Goal: Task Accomplishment & Management: Use online tool/utility

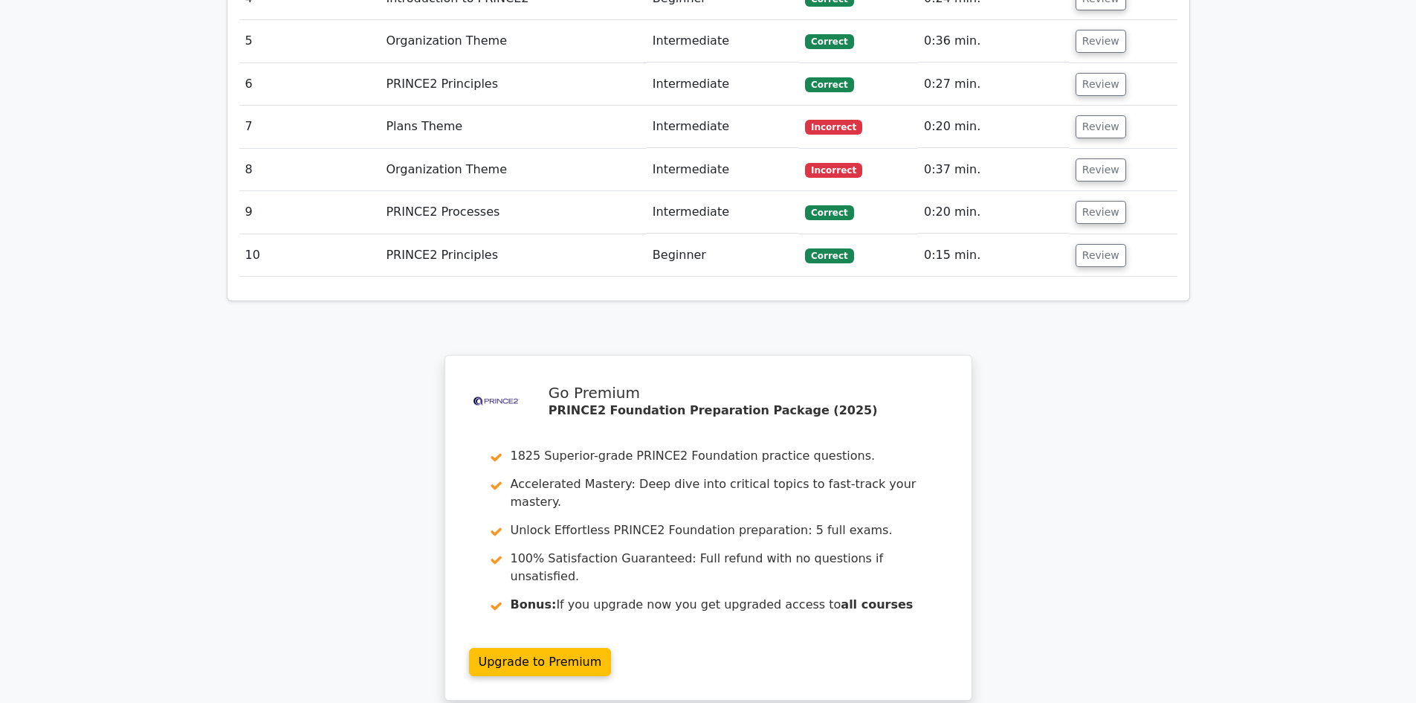
scroll to position [1338, 0]
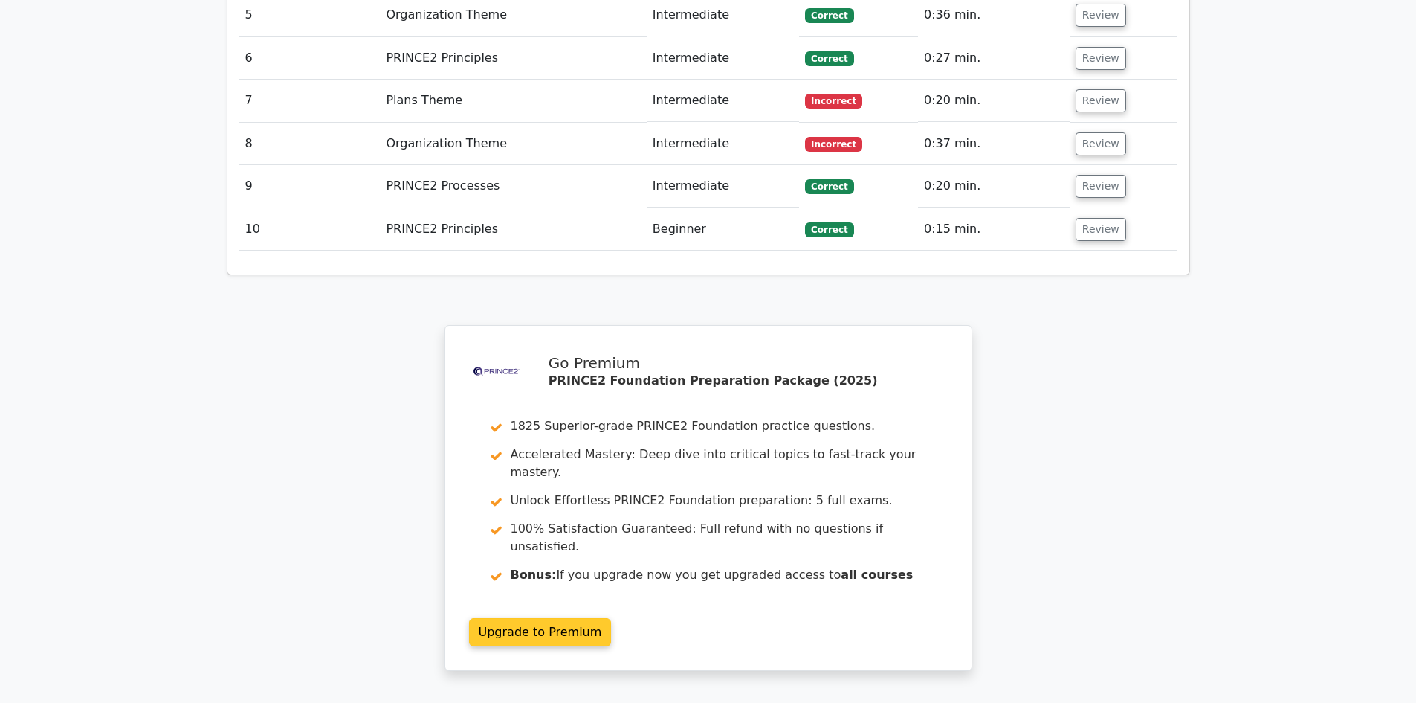
click at [542, 618] on link "Upgrade to Premium" at bounding box center [540, 632] width 143 height 28
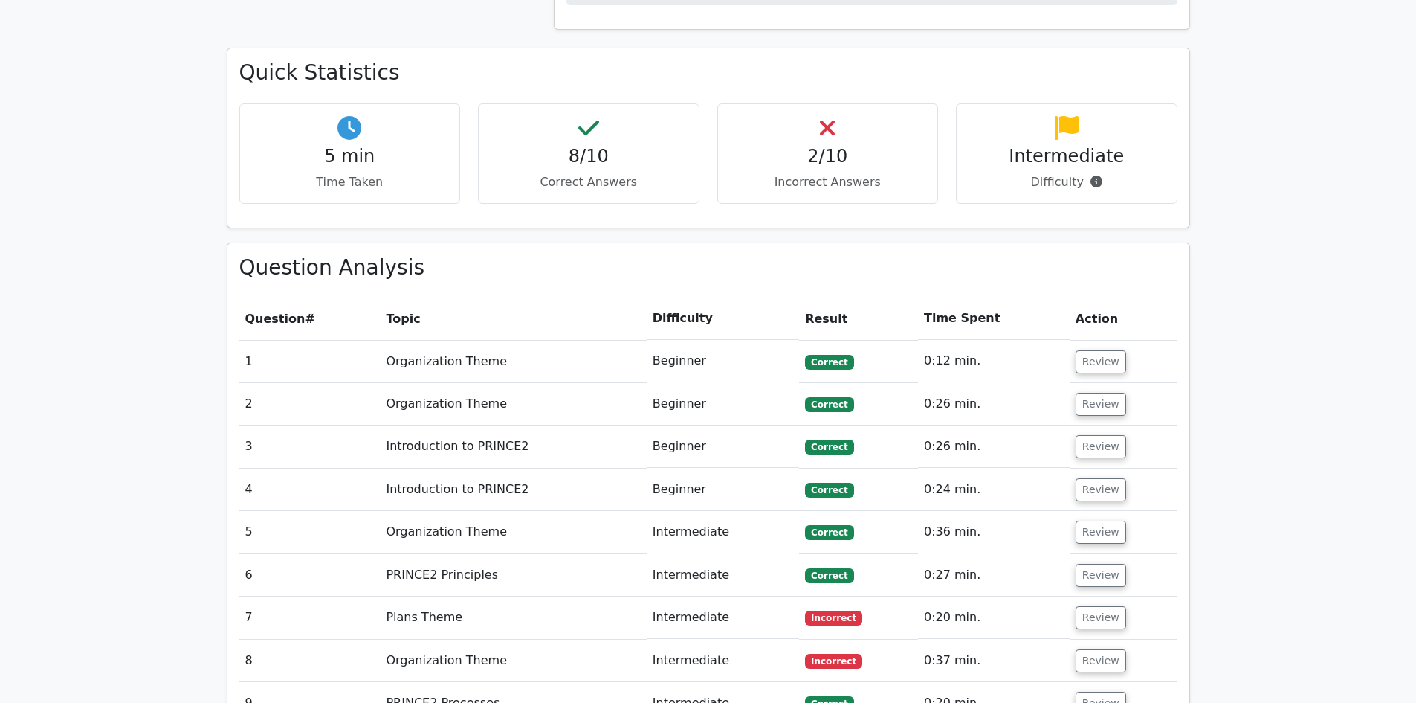
scroll to position [892, 0]
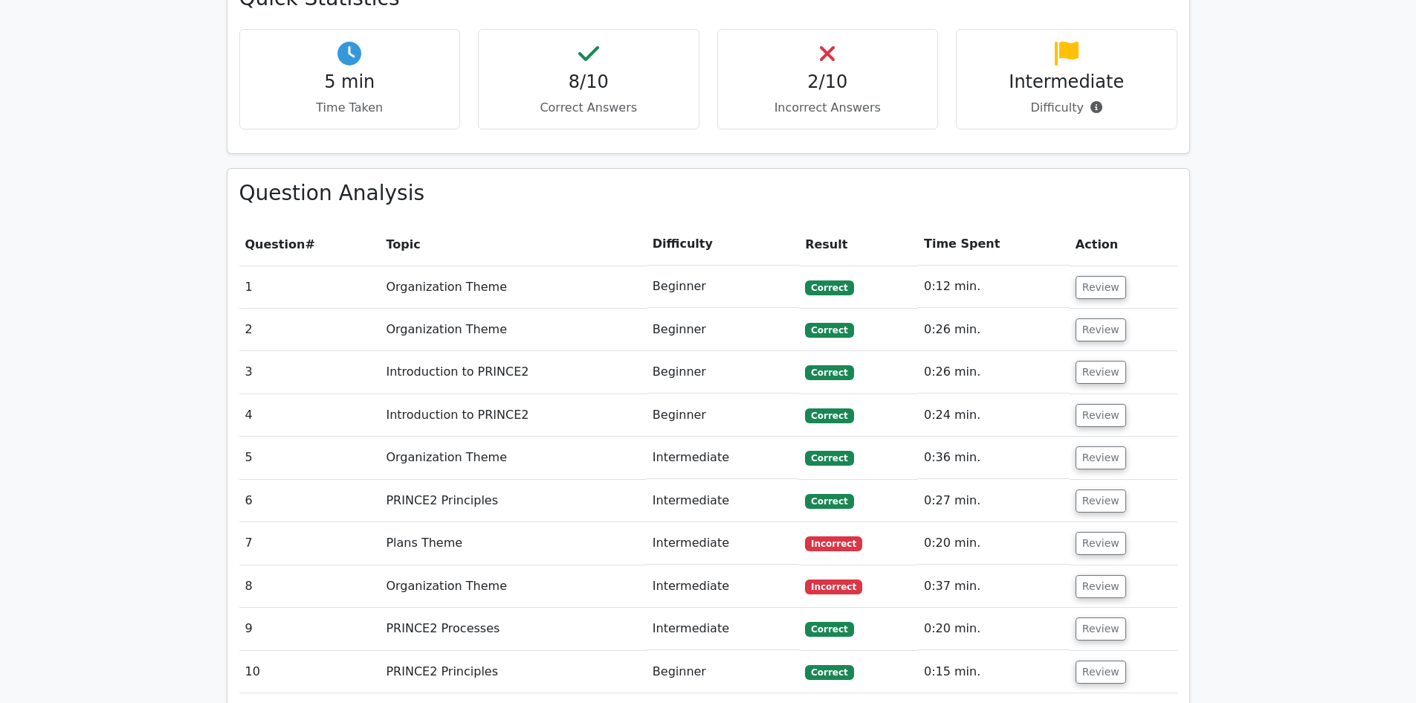
click at [1091, 522] on td "Review" at bounding box center [1124, 543] width 108 height 42
click at [1094, 532] on button "Review" at bounding box center [1101, 543] width 51 height 23
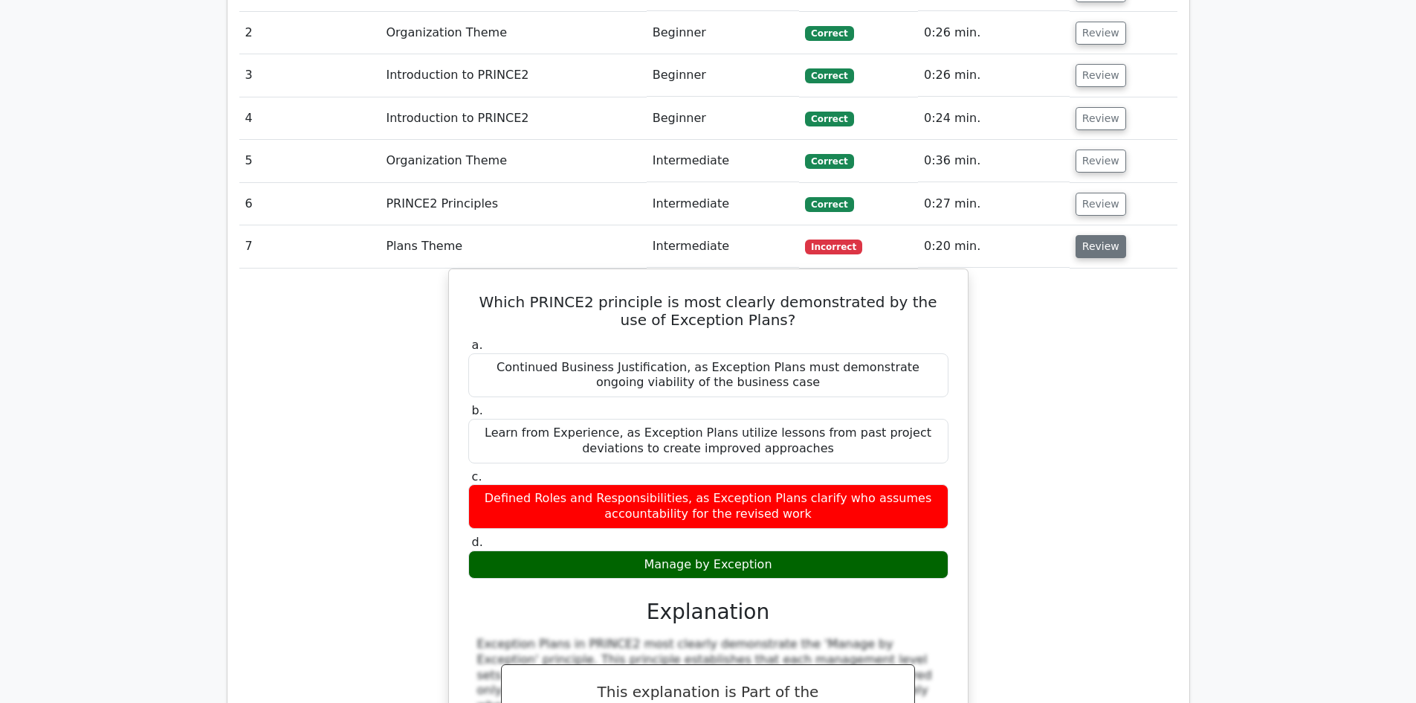
scroll to position [1190, 0]
click at [1089, 234] on button "Review" at bounding box center [1101, 245] width 51 height 23
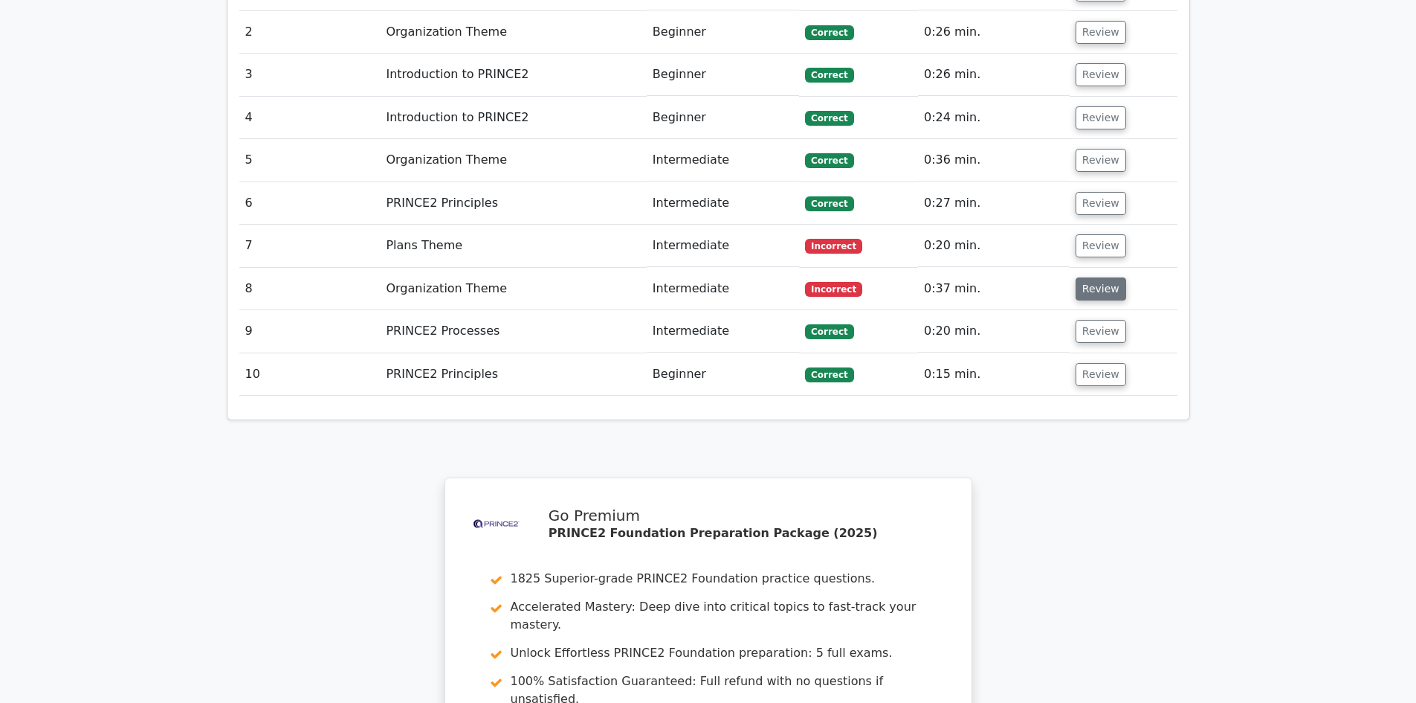
click at [1089, 277] on button "Review" at bounding box center [1101, 288] width 51 height 23
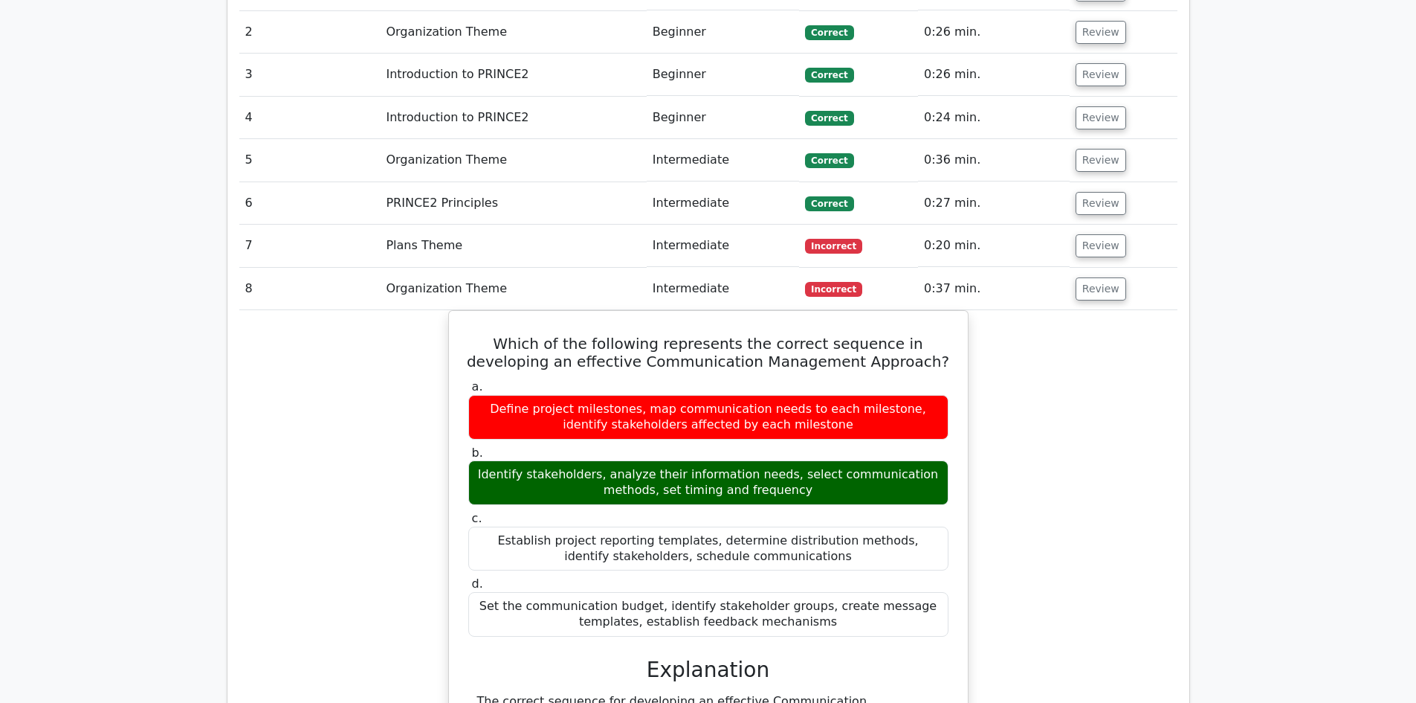
click at [1118, 268] on td "Review" at bounding box center [1124, 289] width 108 height 42
click at [1100, 234] on button "Review" at bounding box center [1101, 245] width 51 height 23
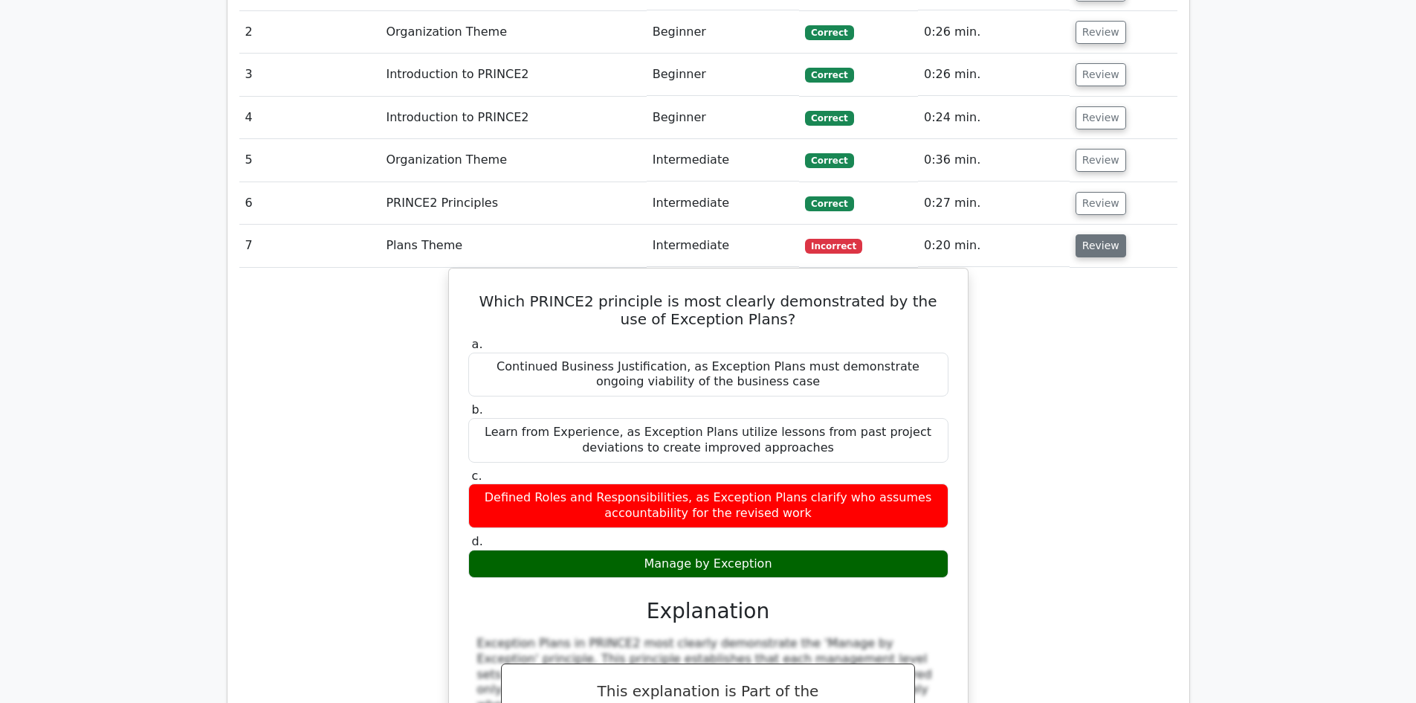
click at [1096, 234] on button "Review" at bounding box center [1101, 245] width 51 height 23
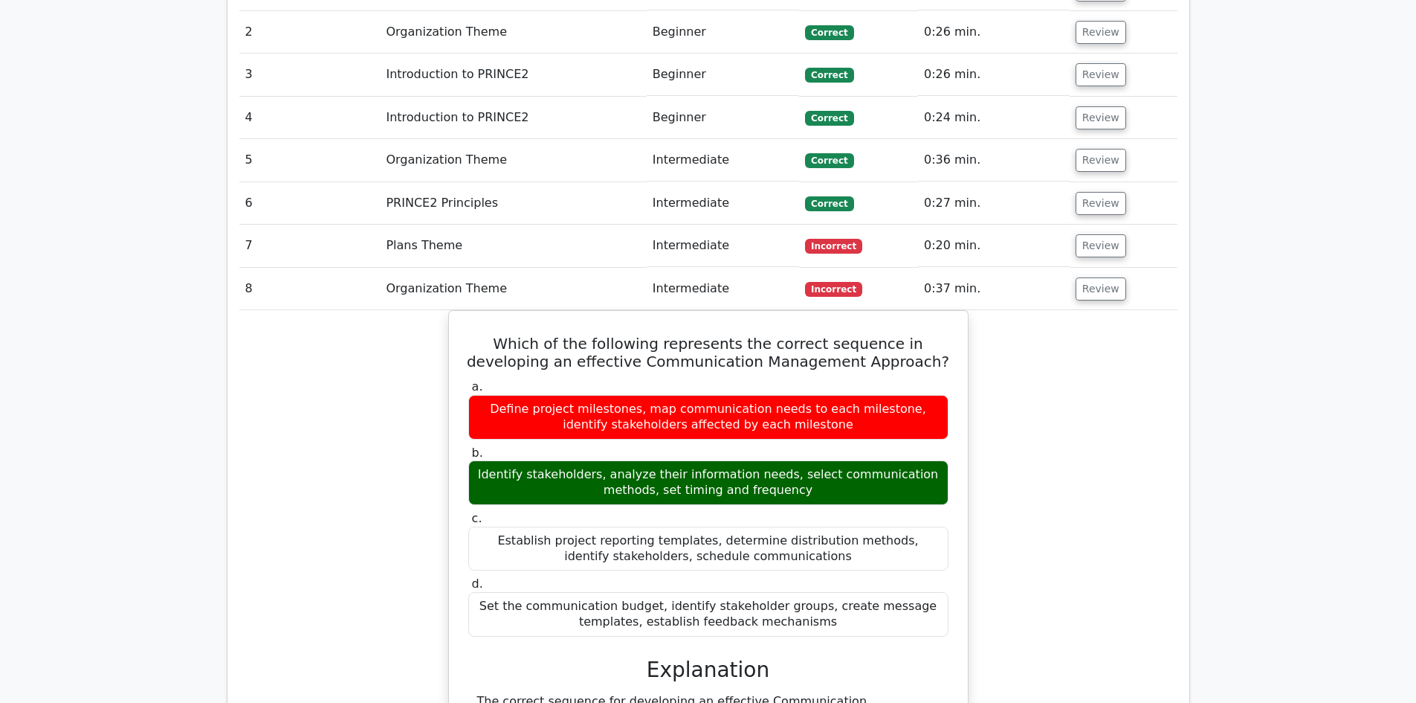
drag, startPoint x: 1095, startPoint y: 222, endPoint x: 1091, endPoint y: 236, distance: 13.9
click at [1091, 236] on tbody "1 Organization Theme Beginner [GEOGRAPHIC_DATA] 0:12 min. Review a." at bounding box center [708, 584] width 938 height 1233
click at [1088, 277] on button "Review" at bounding box center [1101, 288] width 51 height 23
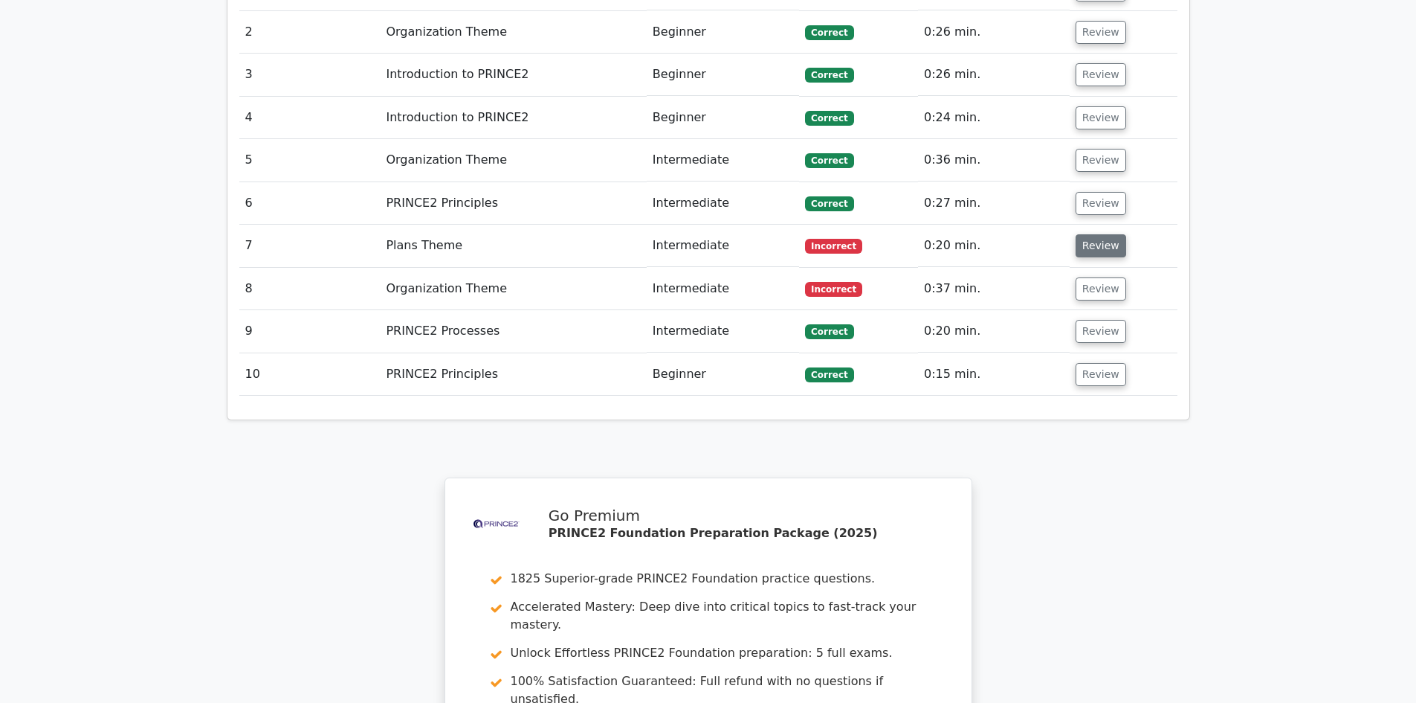
click at [1083, 234] on button "Review" at bounding box center [1101, 245] width 51 height 23
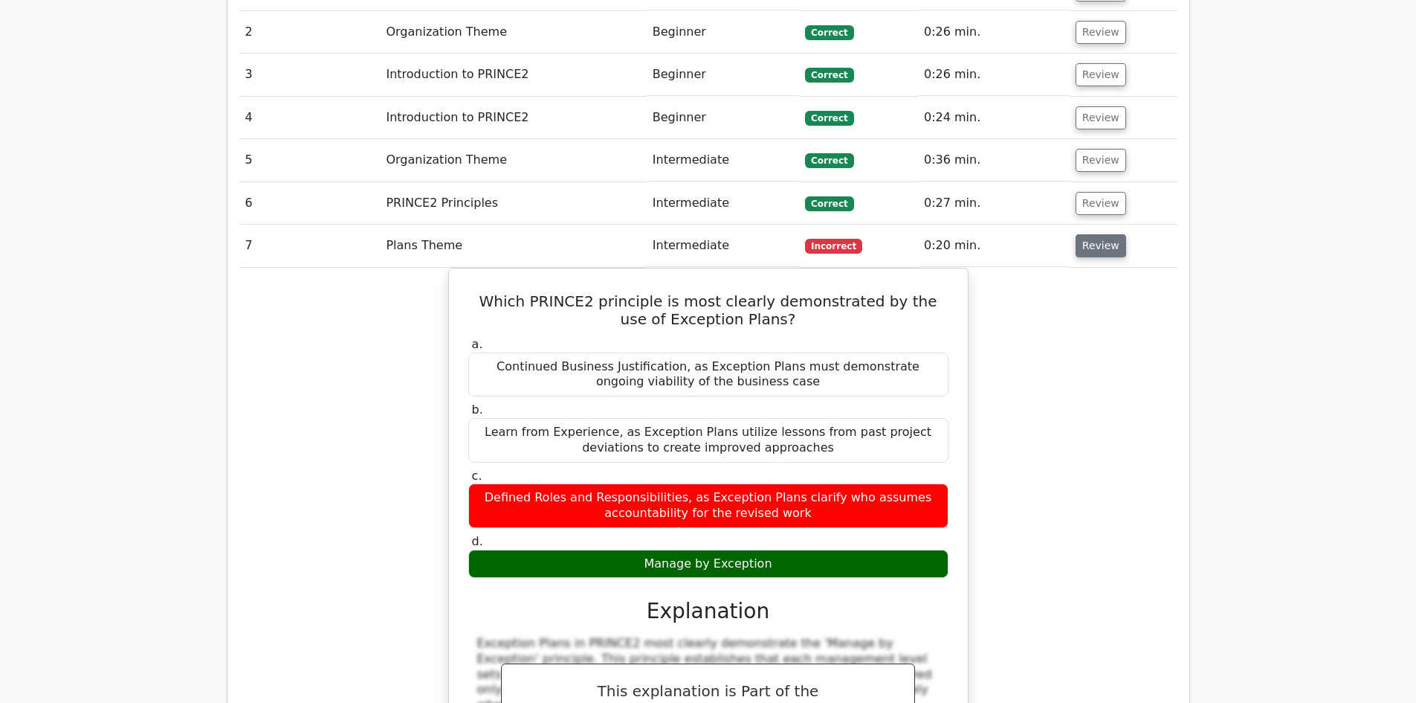
click at [1076, 234] on button "Review" at bounding box center [1101, 245] width 51 height 23
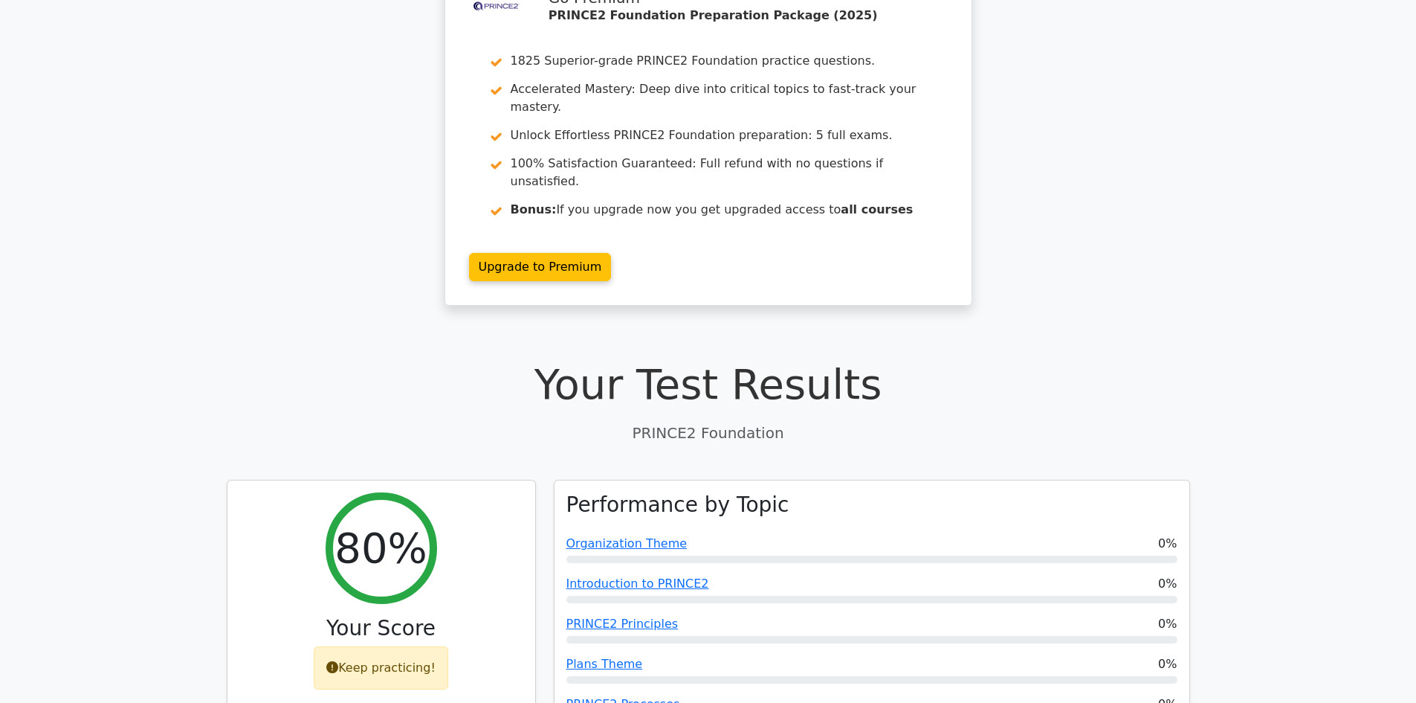
scroll to position [0, 0]
